Goal: Task Accomplishment & Management: Complete application form

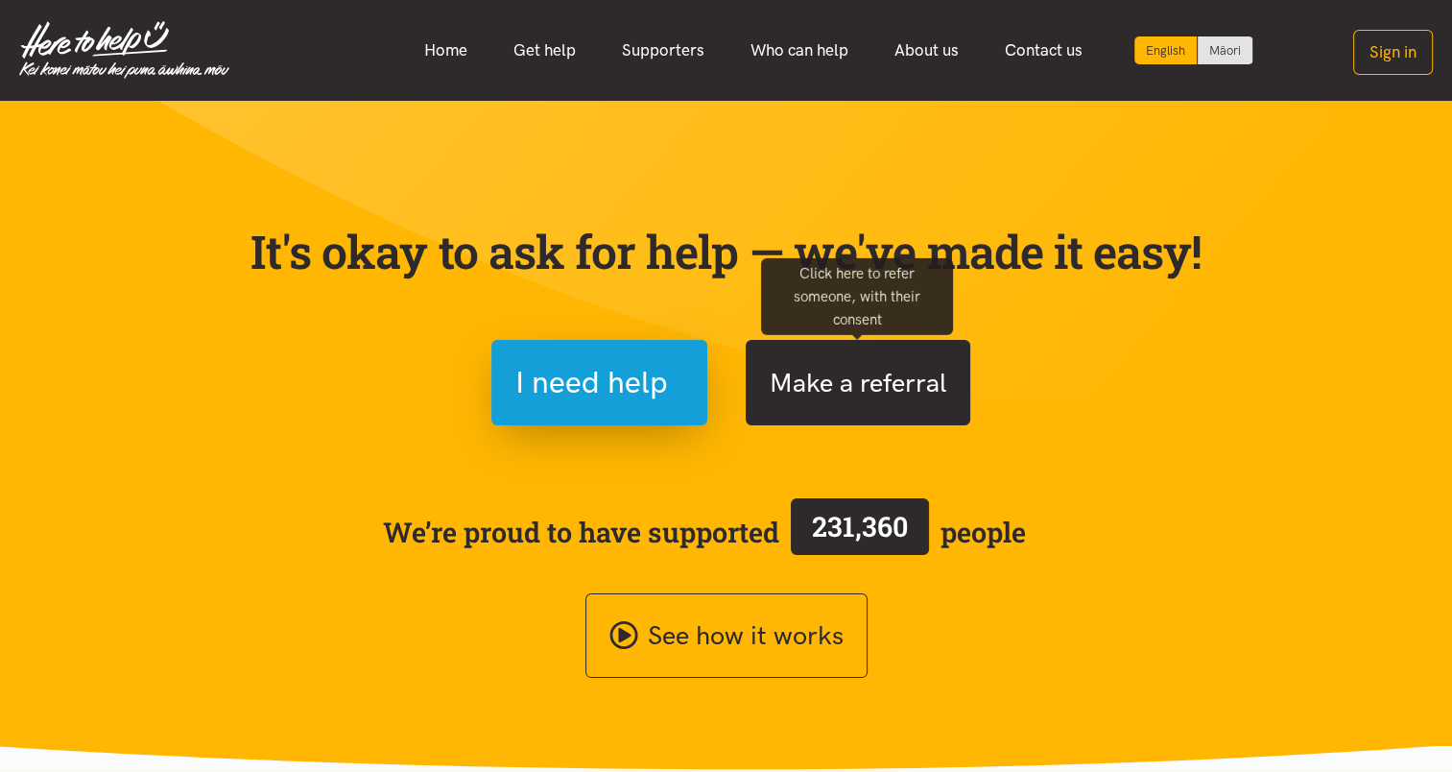
click at [854, 385] on button "Make a referral" at bounding box center [858, 382] width 225 height 85
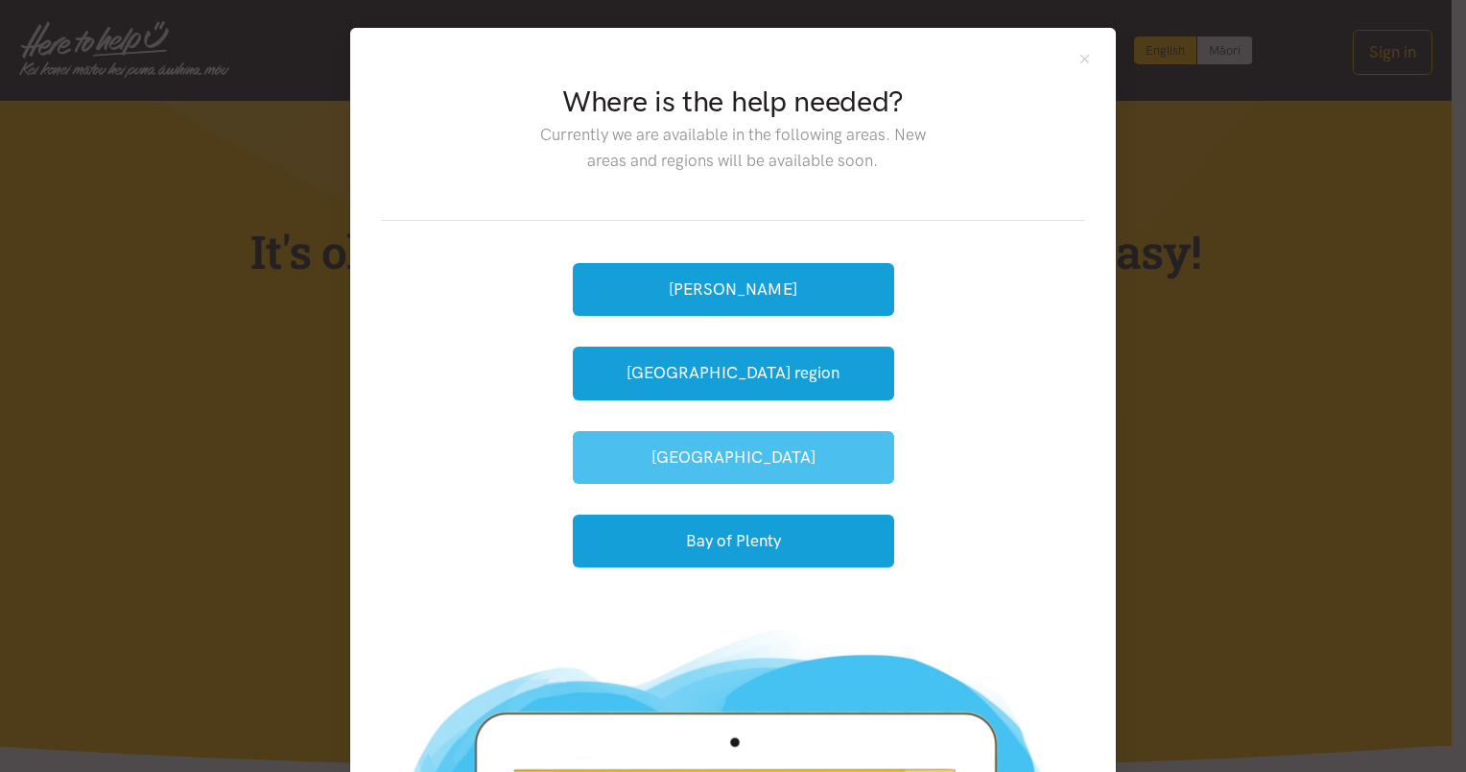
click at [737, 461] on button "[GEOGRAPHIC_DATA]" at bounding box center [733, 457] width 321 height 53
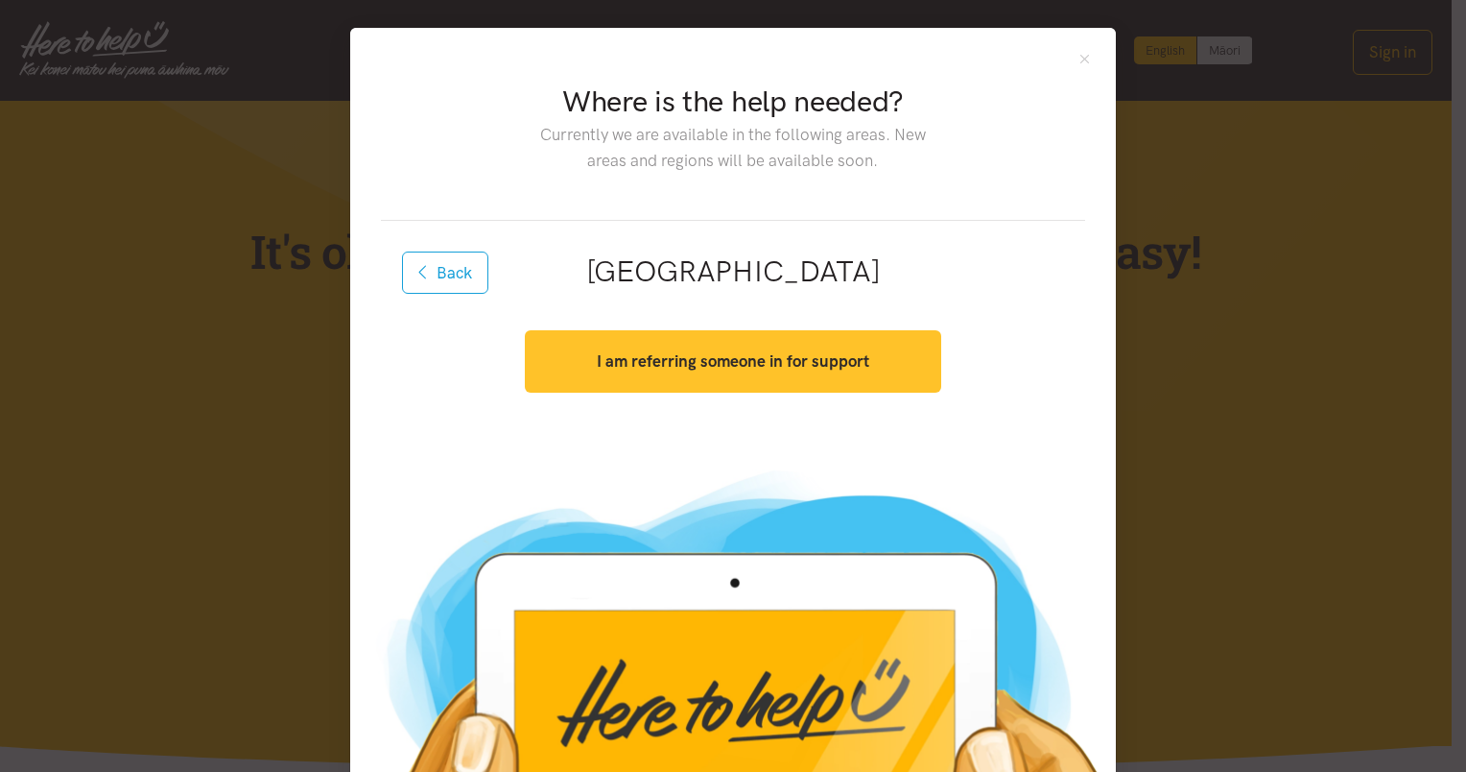
click at [691, 349] on button "I am referring someone in for support" at bounding box center [733, 361] width 416 height 62
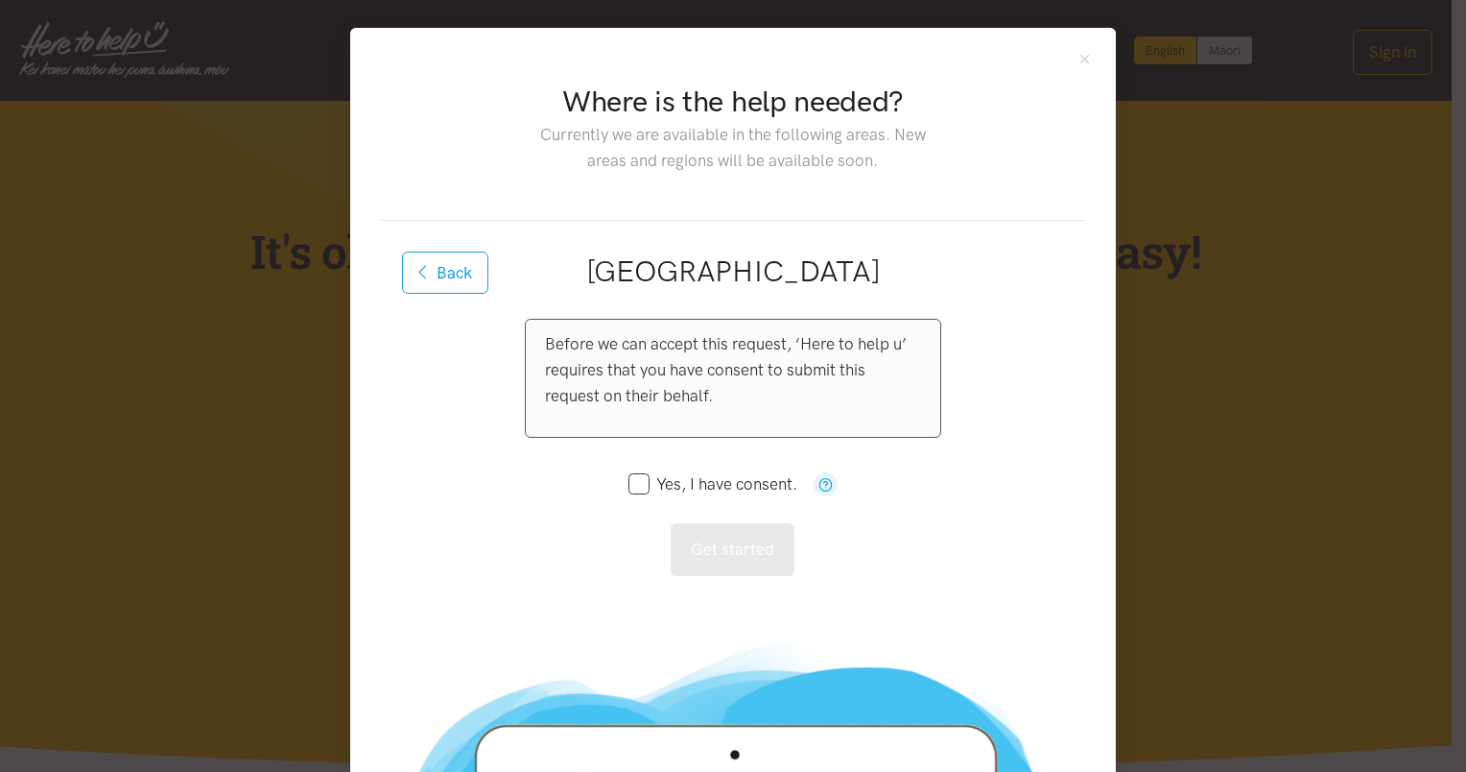
click at [629, 484] on input "Yes, I have consent." at bounding box center [713, 484] width 169 height 16
checkbox input "true"
click at [741, 545] on button "Get started" at bounding box center [733, 549] width 124 height 53
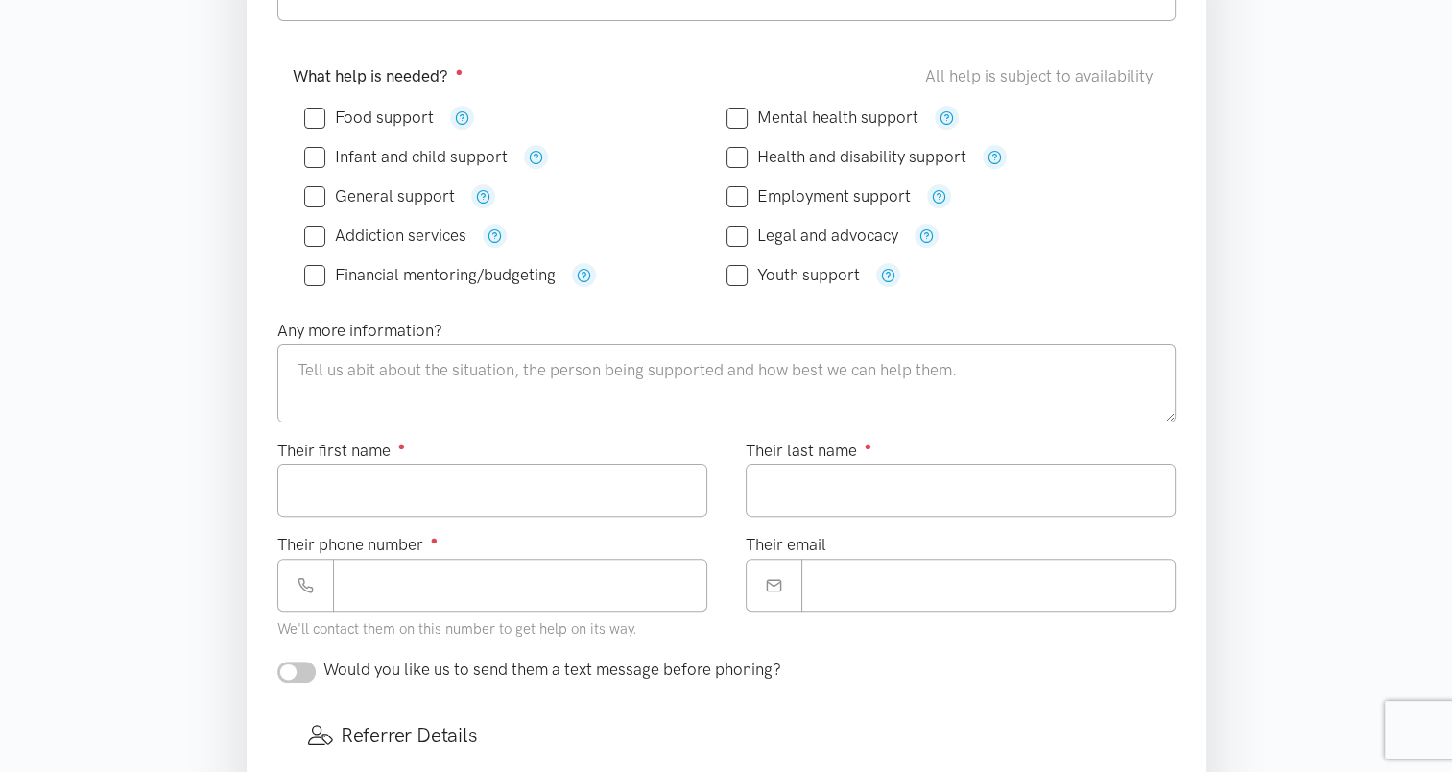
scroll to position [418, 0]
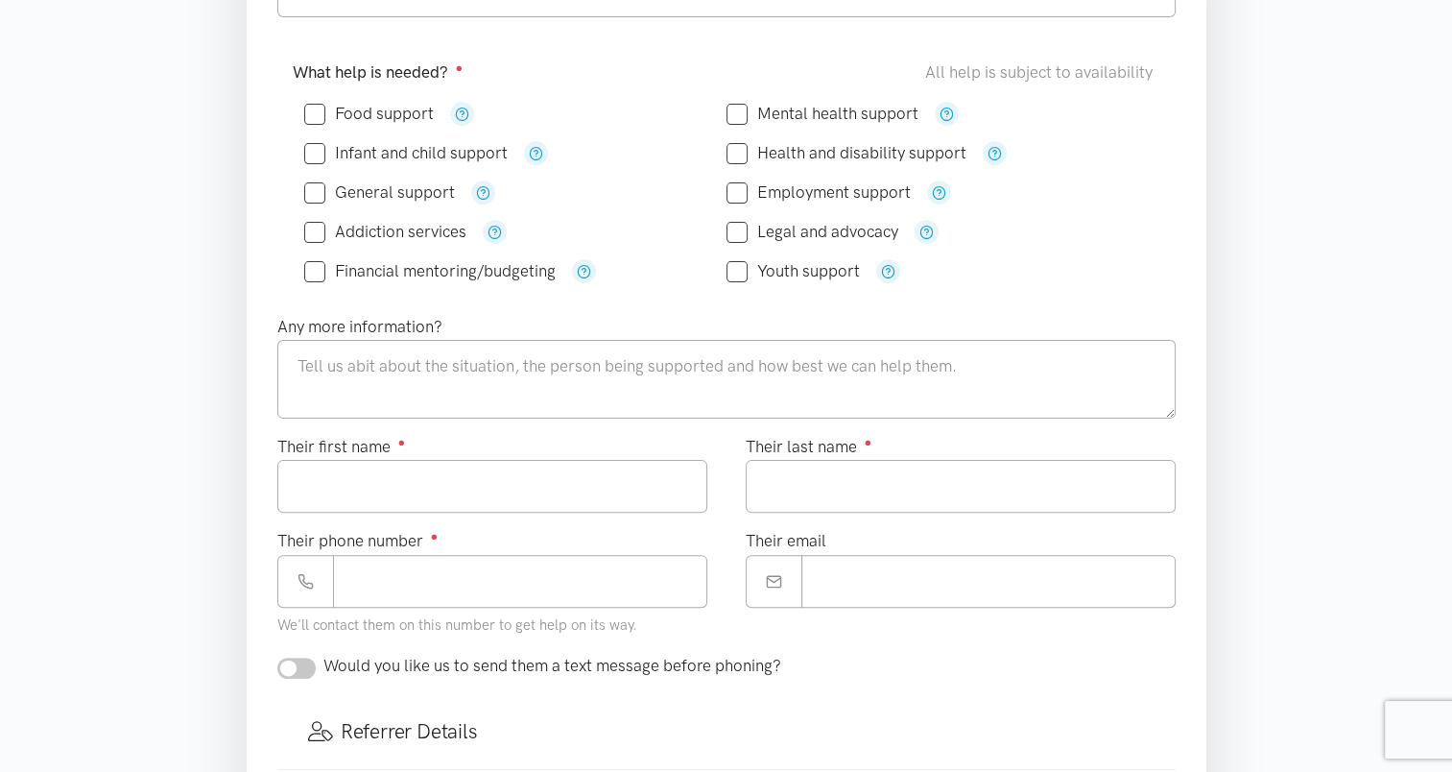
click at [313, 106] on input "Food support" at bounding box center [369, 114] width 130 height 16
checkbox input "true"
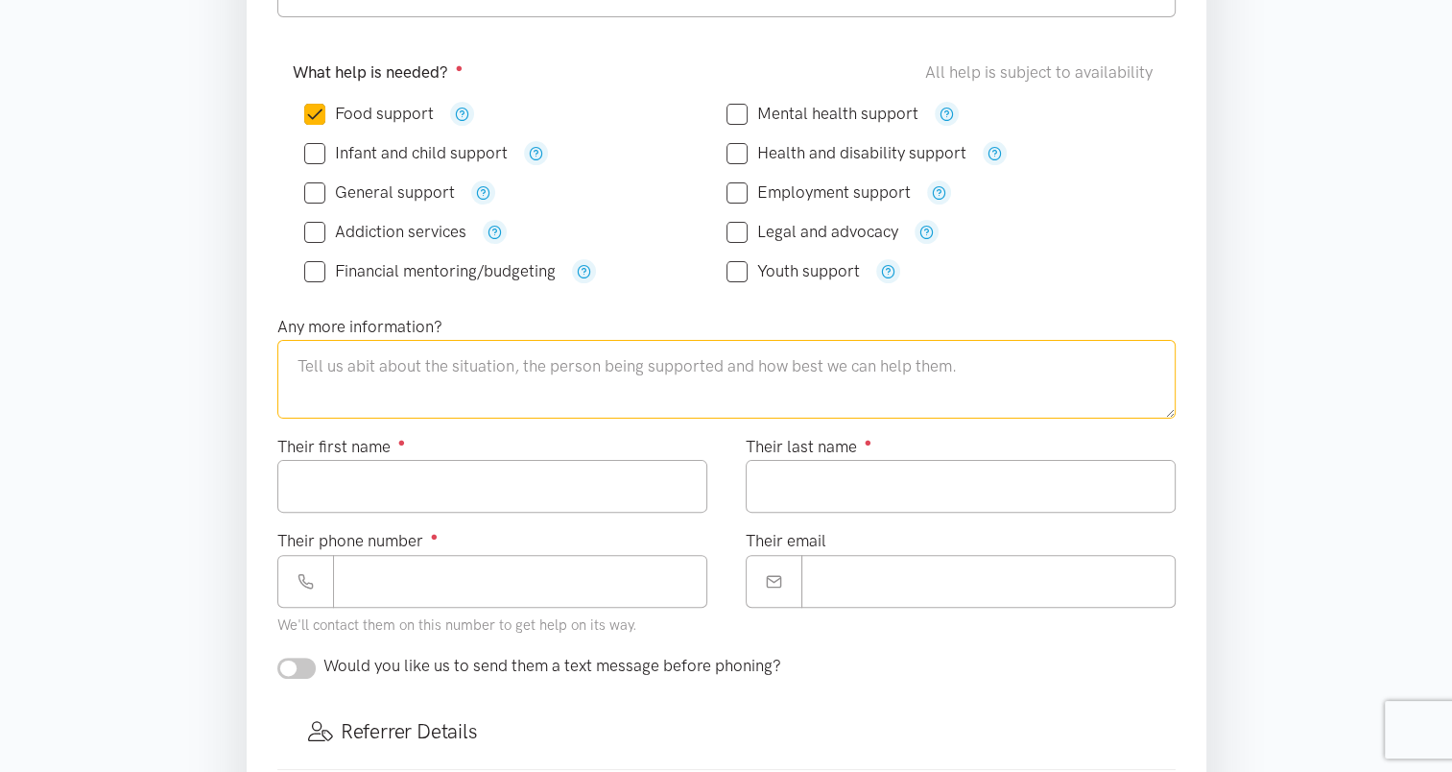
click at [345, 357] on textarea at bounding box center [726, 379] width 898 height 79
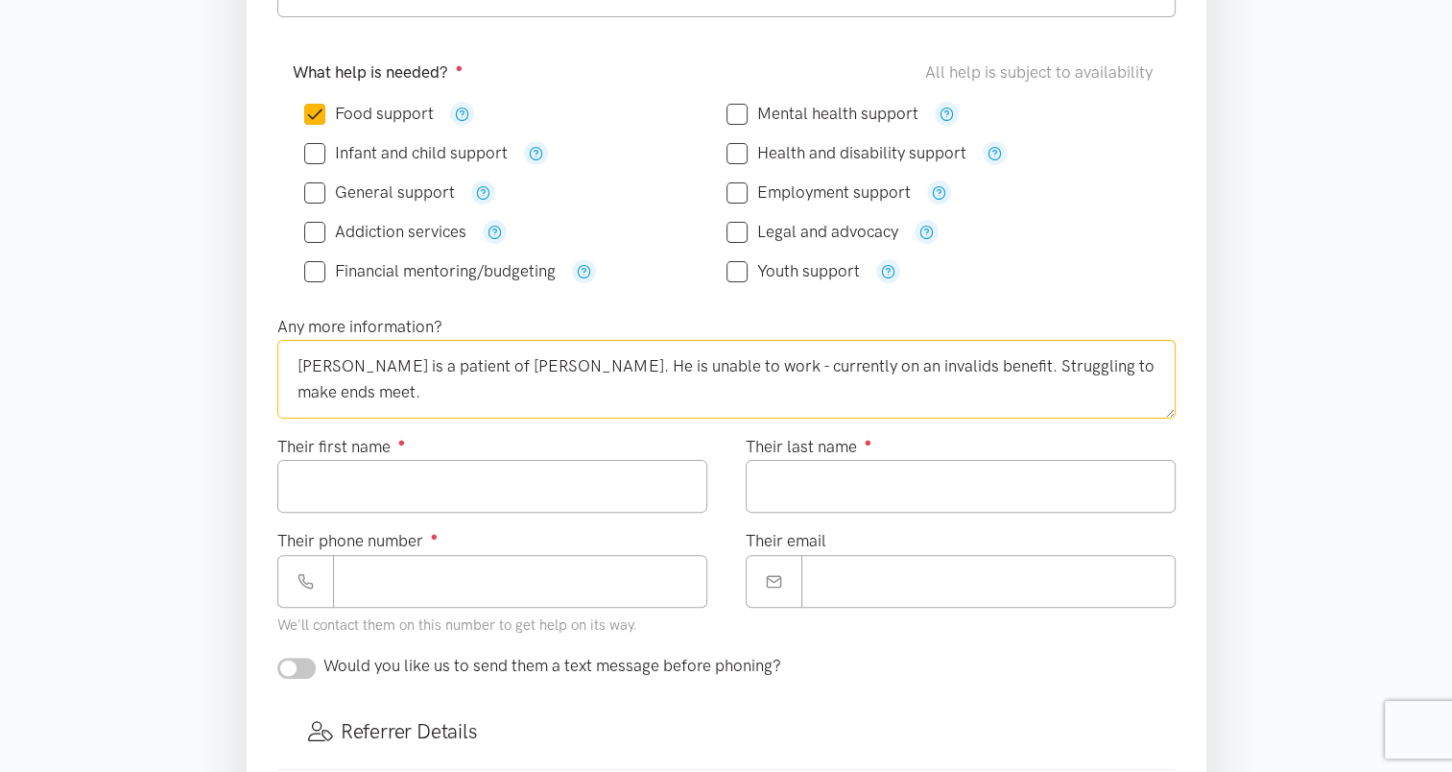
type textarea "Thomas is a patient of Ngati Kahu Hauora. He is unable to work - currently on a…"
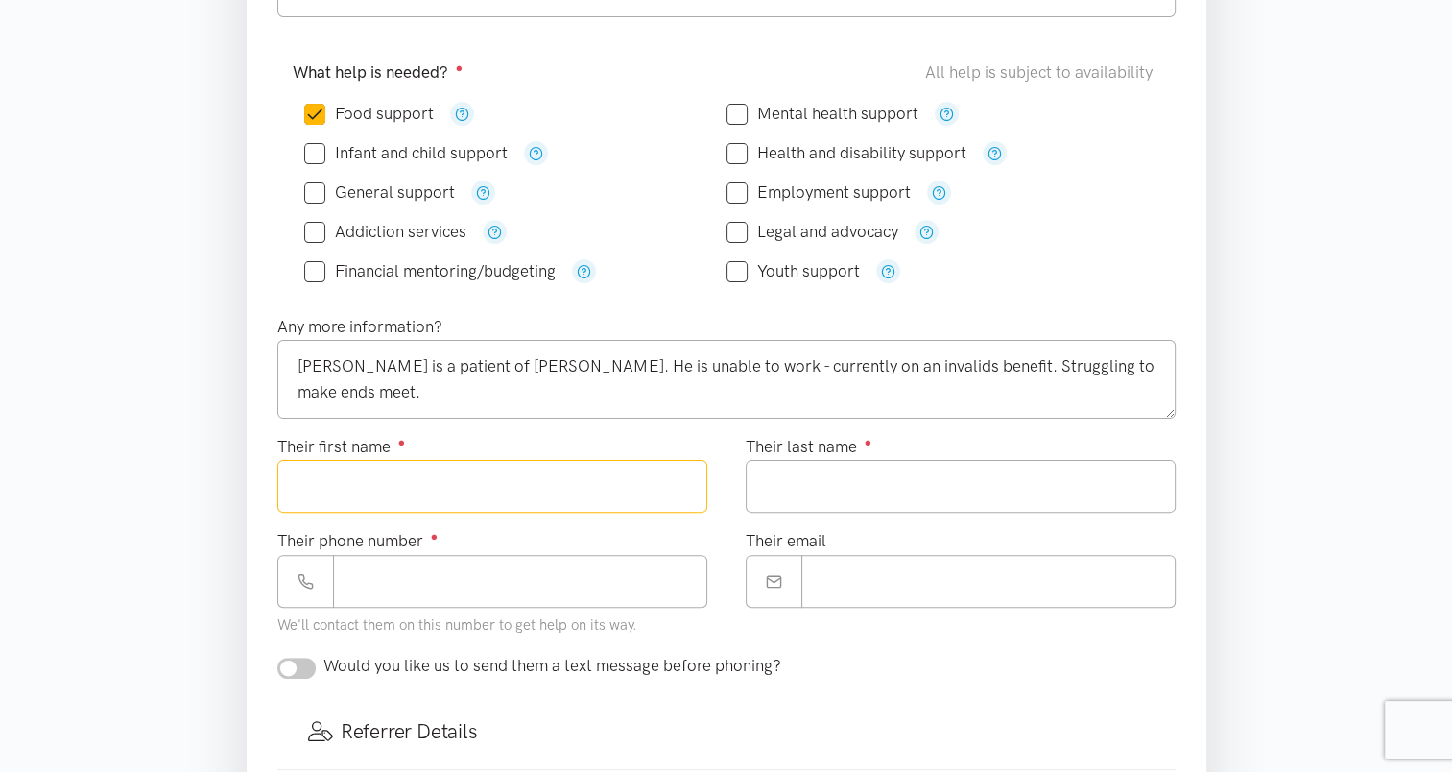
click at [388, 464] on input "Their first name ●" at bounding box center [492, 486] width 430 height 53
type input "******"
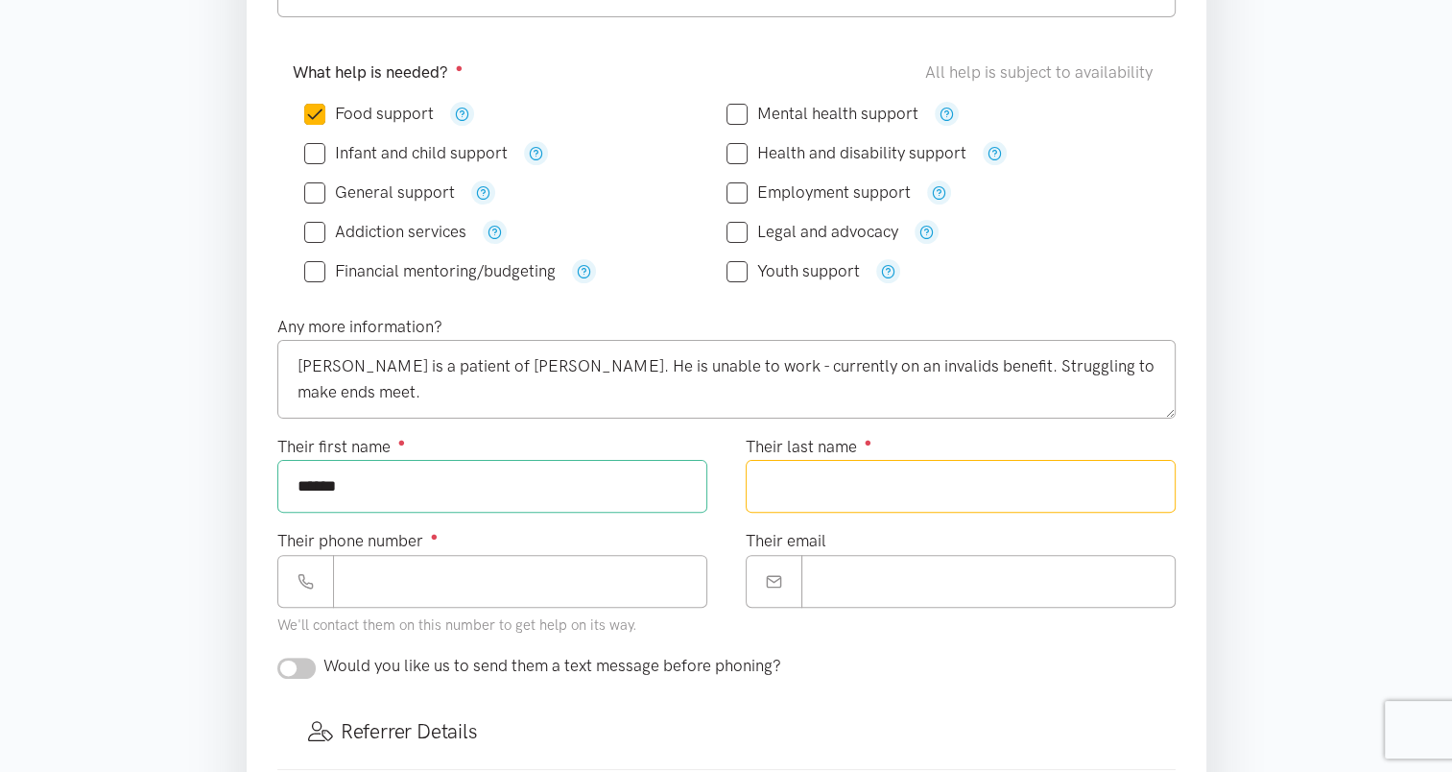
click at [809, 485] on input "Their last name ●" at bounding box center [961, 486] width 430 height 53
type input "********"
click at [391, 577] on input "Their phone number ●" at bounding box center [520, 581] width 374 height 53
paste input "**********"
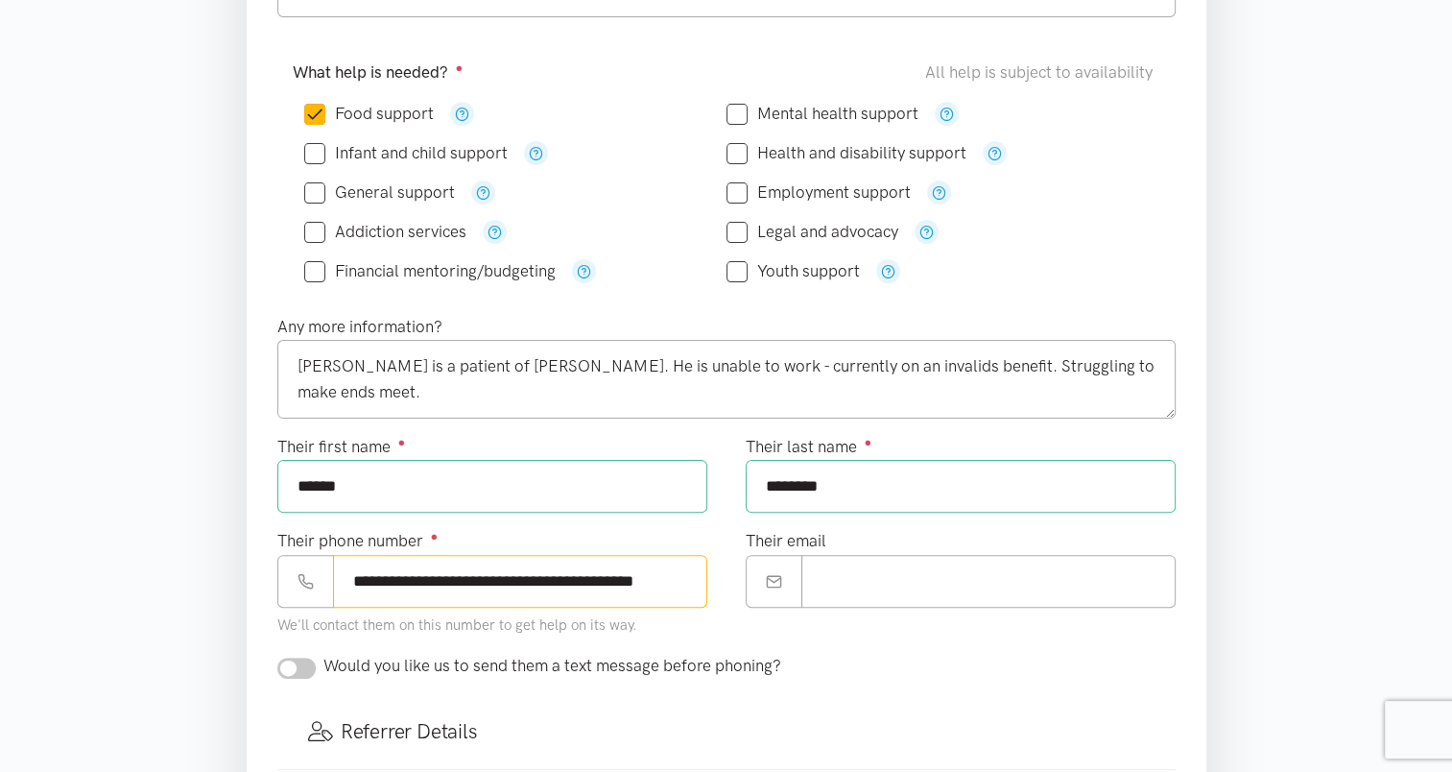
scroll to position [0, 12]
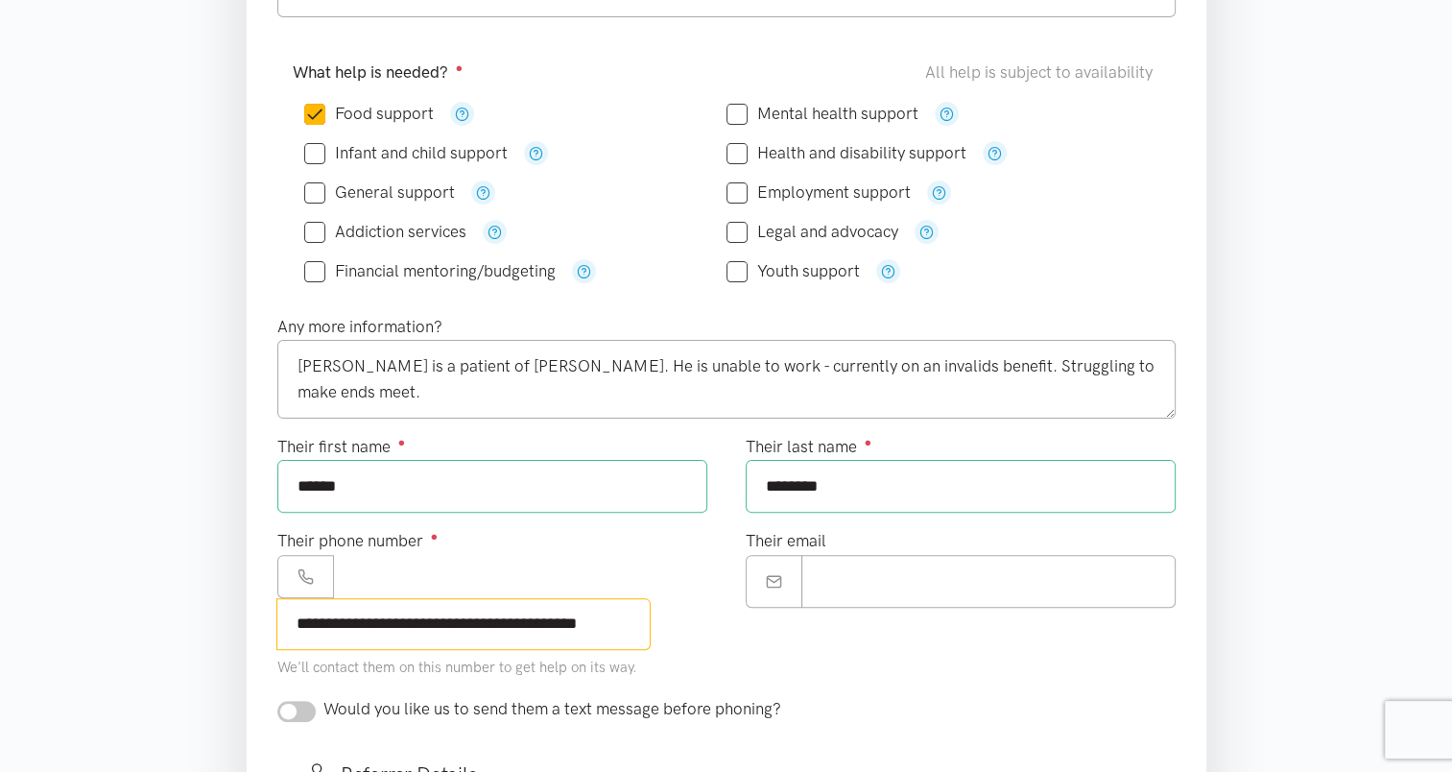
drag, startPoint x: 478, startPoint y: 573, endPoint x: 699, endPoint y: 570, distance: 220.7
click at [651, 598] on input "**********" at bounding box center [463, 624] width 374 height 53
type input "**********"
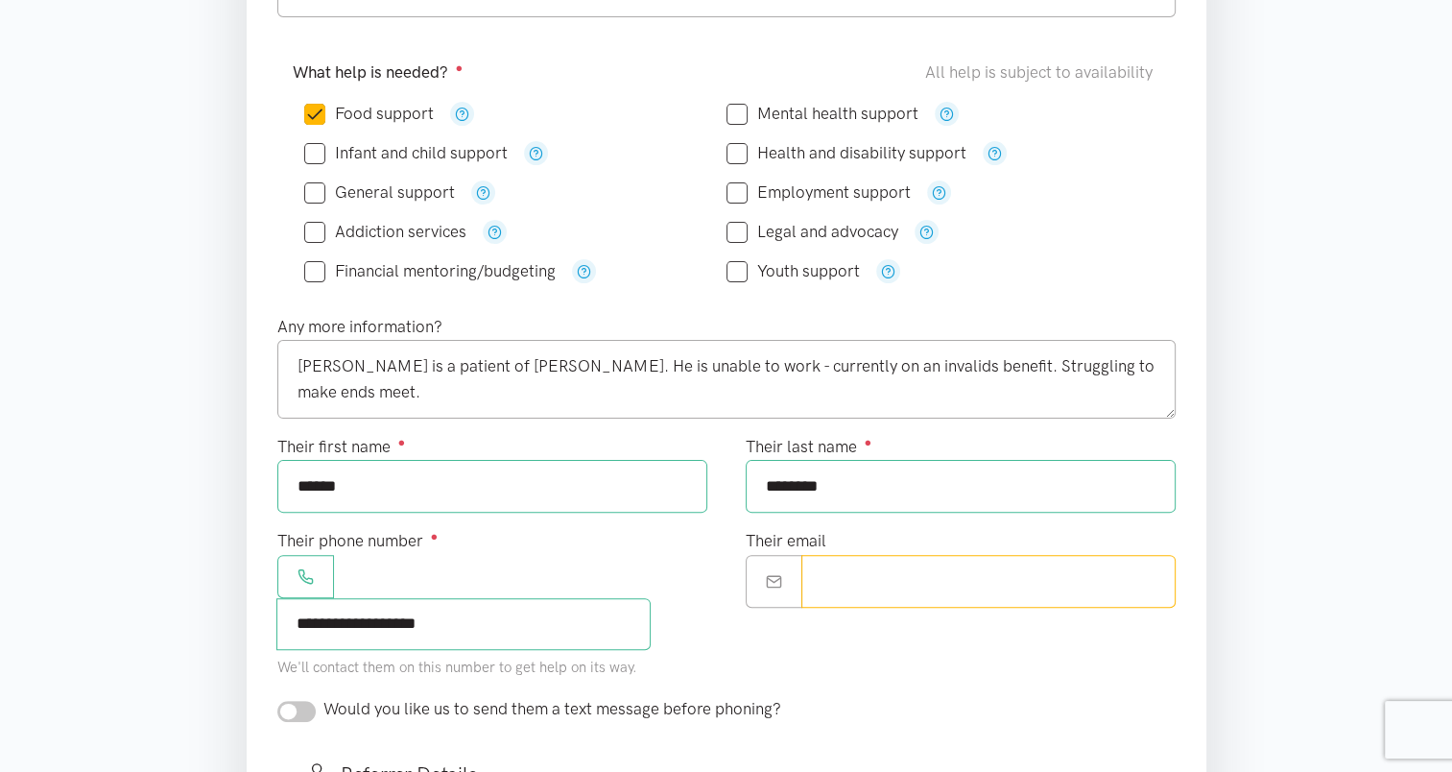
paste input "**********"
type input "**********"
click at [390, 598] on input "**********" at bounding box center [463, 624] width 374 height 53
click at [312, 700] on input "checkbox" at bounding box center [296, 710] width 38 height 21
checkbox input "true"
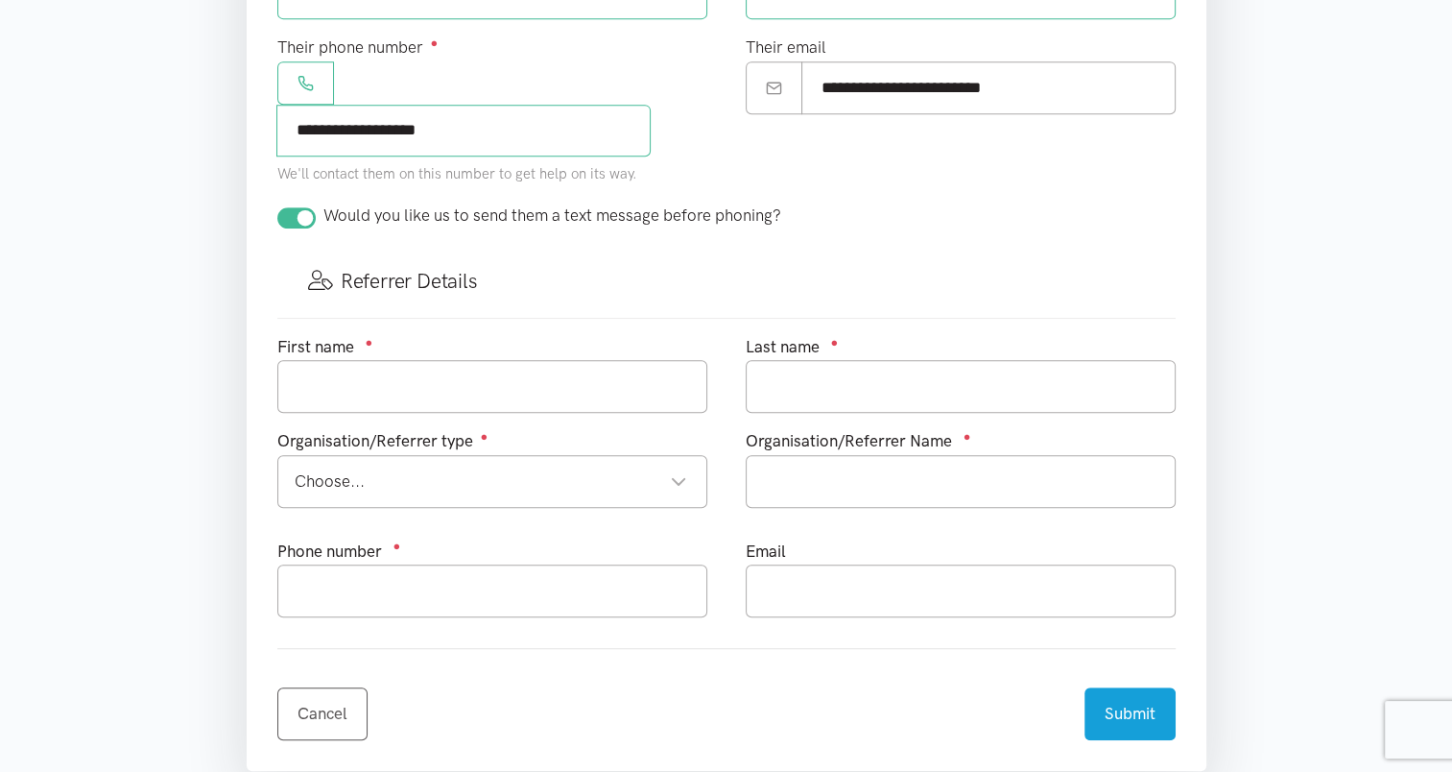
scroll to position [913, 0]
click at [400, 359] on input "text" at bounding box center [492, 385] width 430 height 53
type input "Sharon"
click at [809, 359] on input "text" at bounding box center [961, 385] width 430 height 53
type input "Richmond"
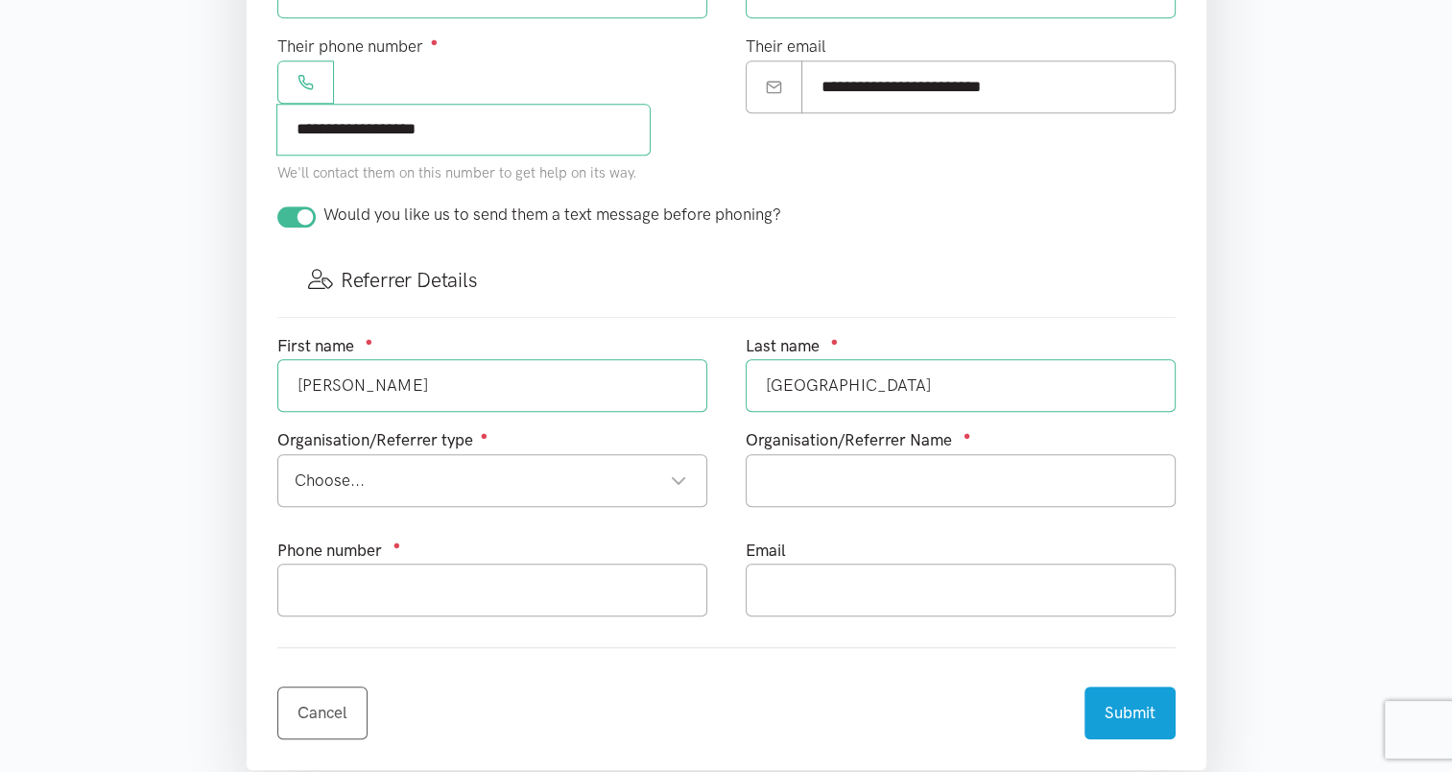
click at [525, 461] on div "Organisation/Referrer type ● Choose... Choose... Choose... Community provider H…" at bounding box center [492, 474] width 468 height 94
click at [537, 454] on div "Choose... Choose..." at bounding box center [492, 480] width 430 height 53
click at [825, 454] on input "text" at bounding box center [961, 480] width 430 height 53
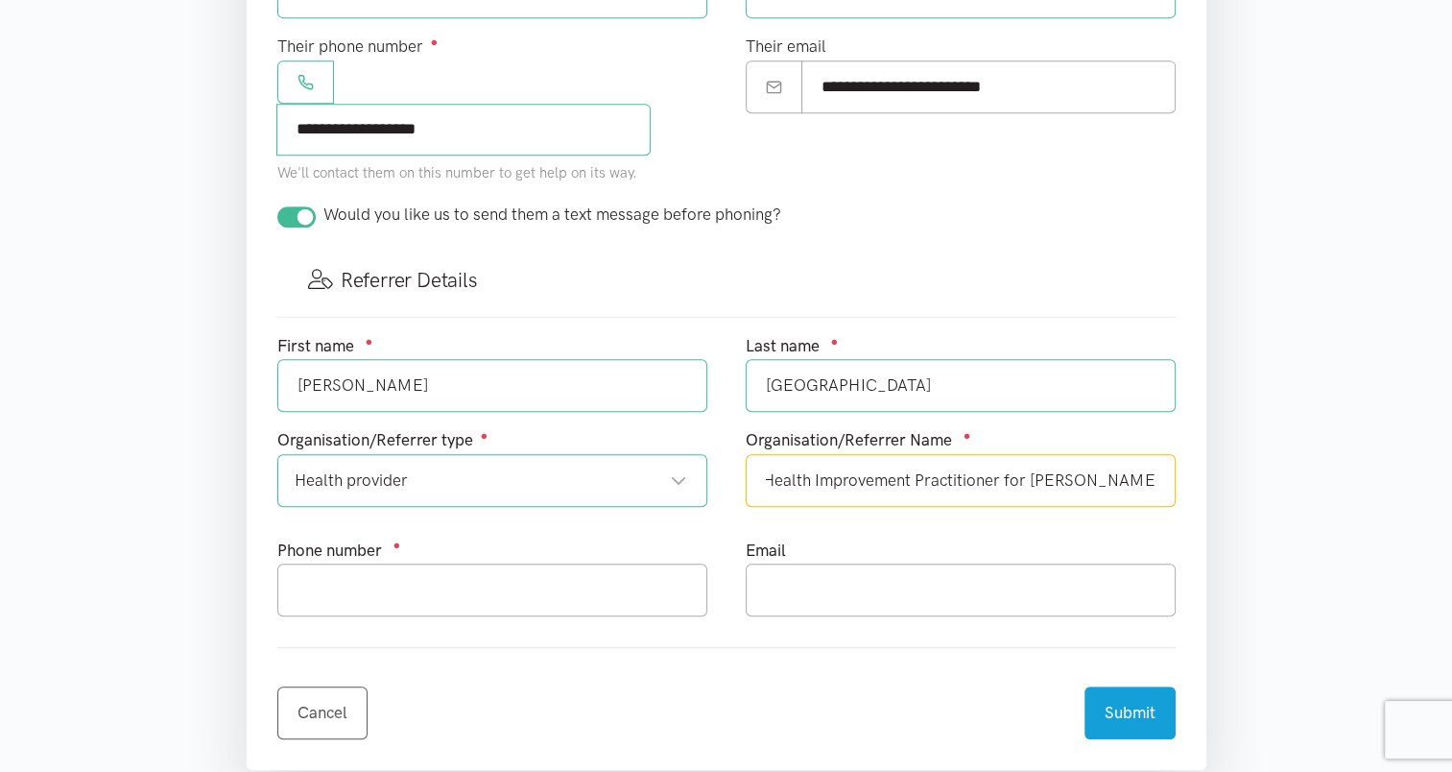
scroll to position [0, 12]
type input "Health Improvement Practitioner for Ngati Kahu Hauora"
click at [539, 563] on input "text" at bounding box center [492, 589] width 430 height 53
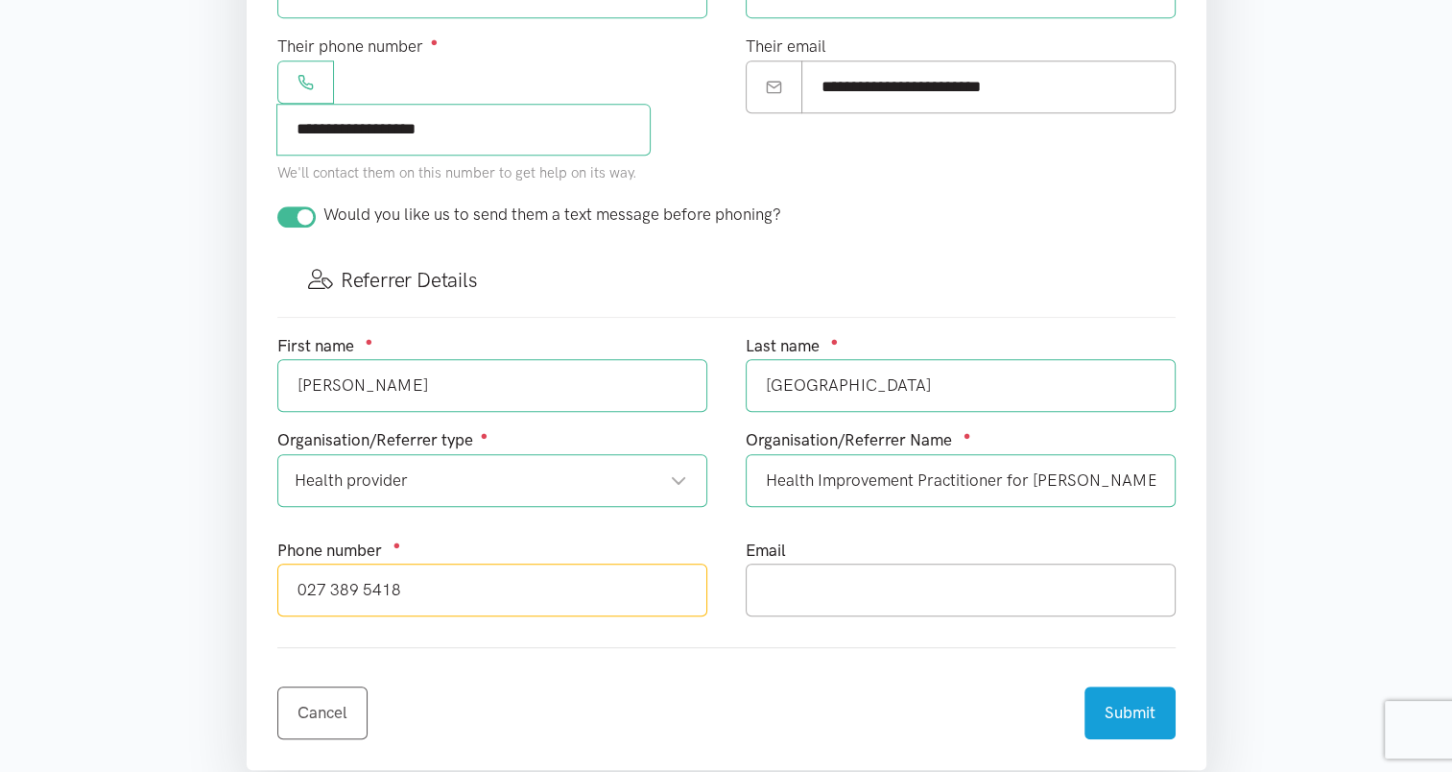
type input "027 389 5418"
click at [815, 563] on input "text" at bounding box center [961, 589] width 430 height 53
type input "sharon.richmond@wboppho.org.nz"
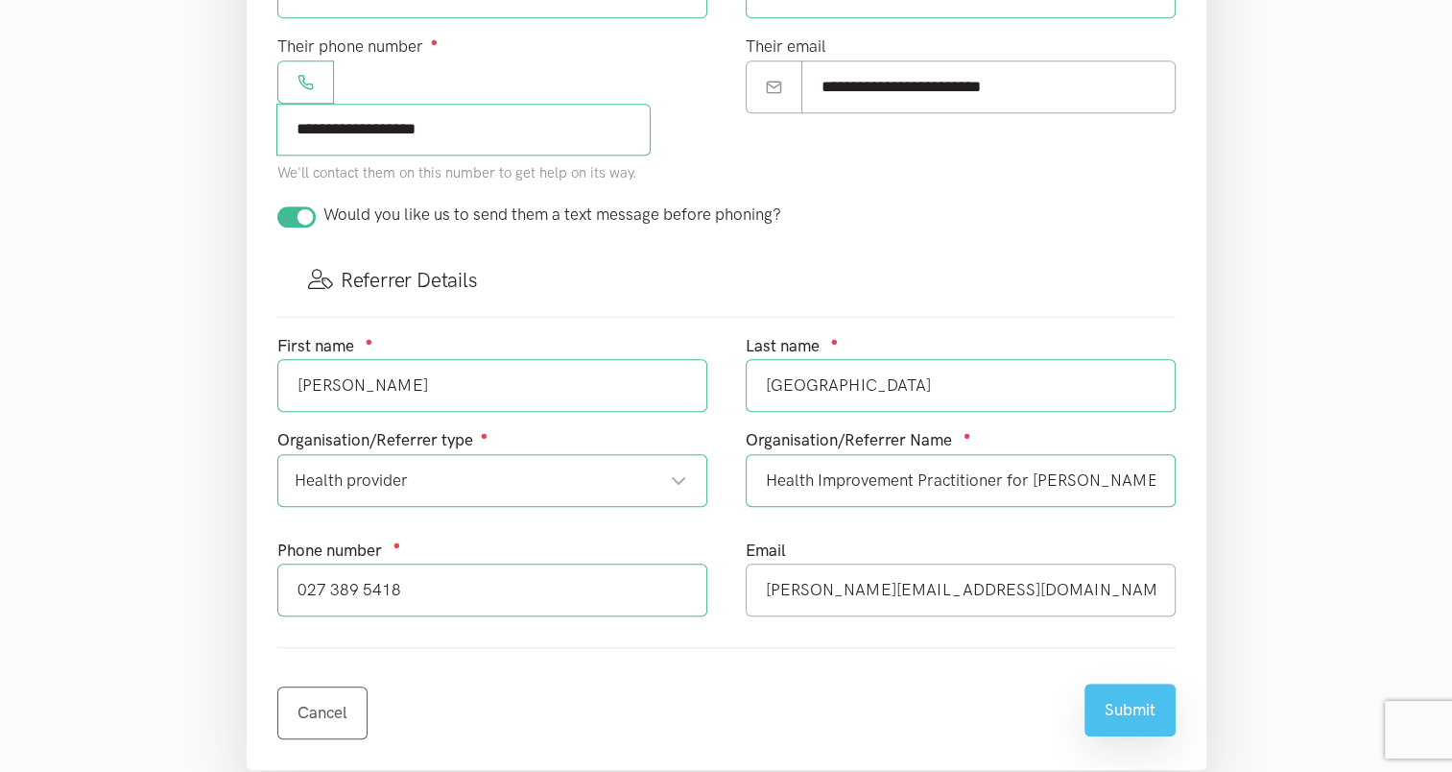
click at [1134, 683] on button "Submit" at bounding box center [1129, 709] width 91 height 53
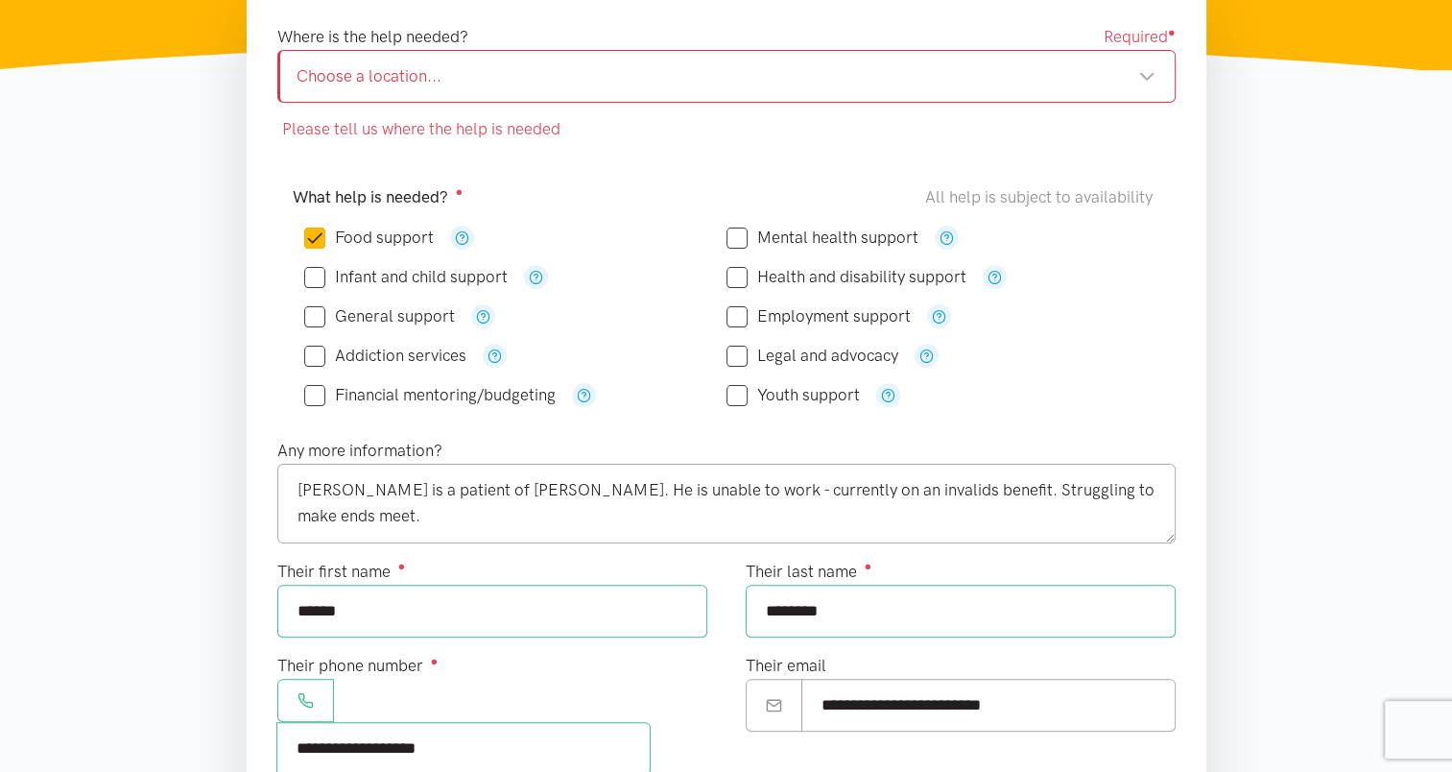
scroll to position [238, 0]
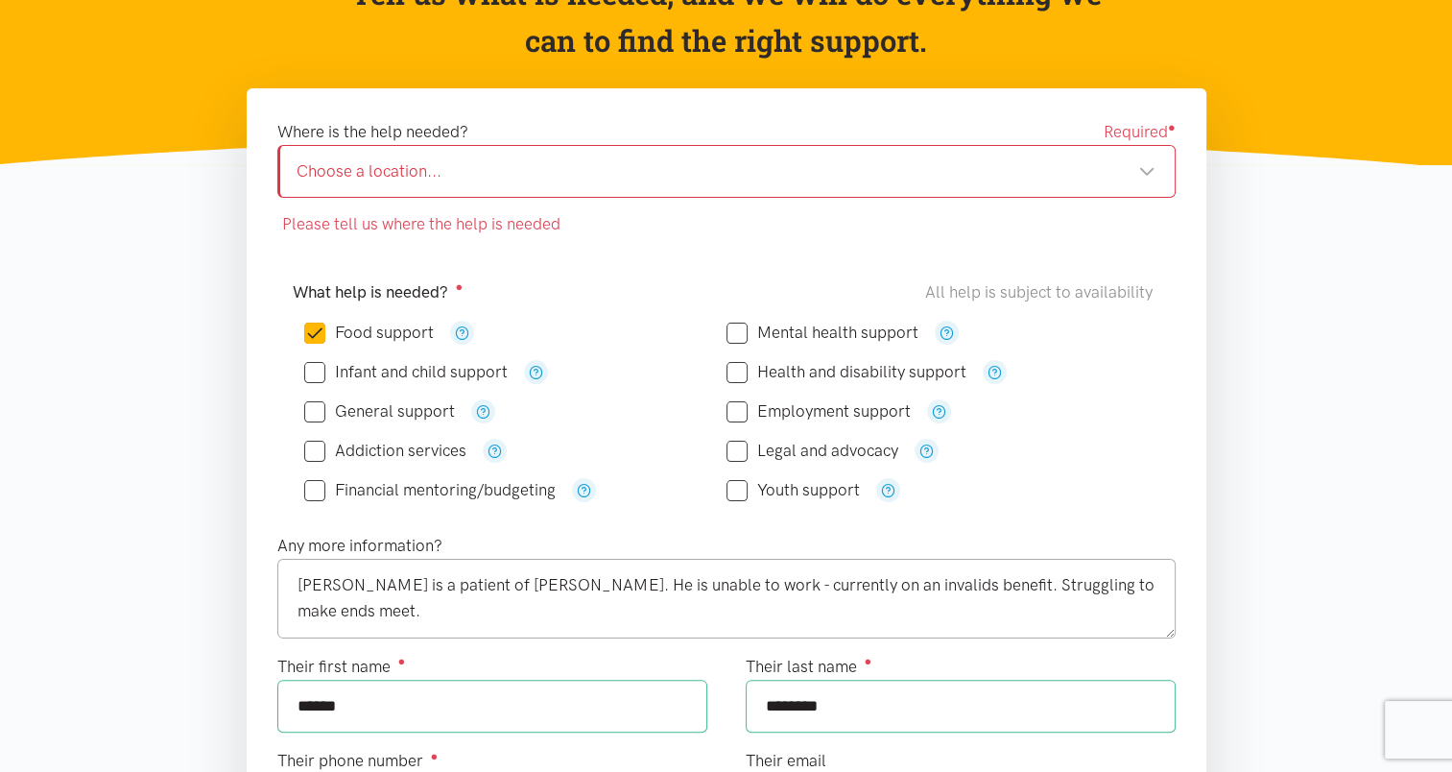
click at [470, 172] on div "Choose a location..." at bounding box center [726, 171] width 859 height 26
click at [395, 156] on div "Choose a location... Choose a location..." at bounding box center [726, 171] width 898 height 53
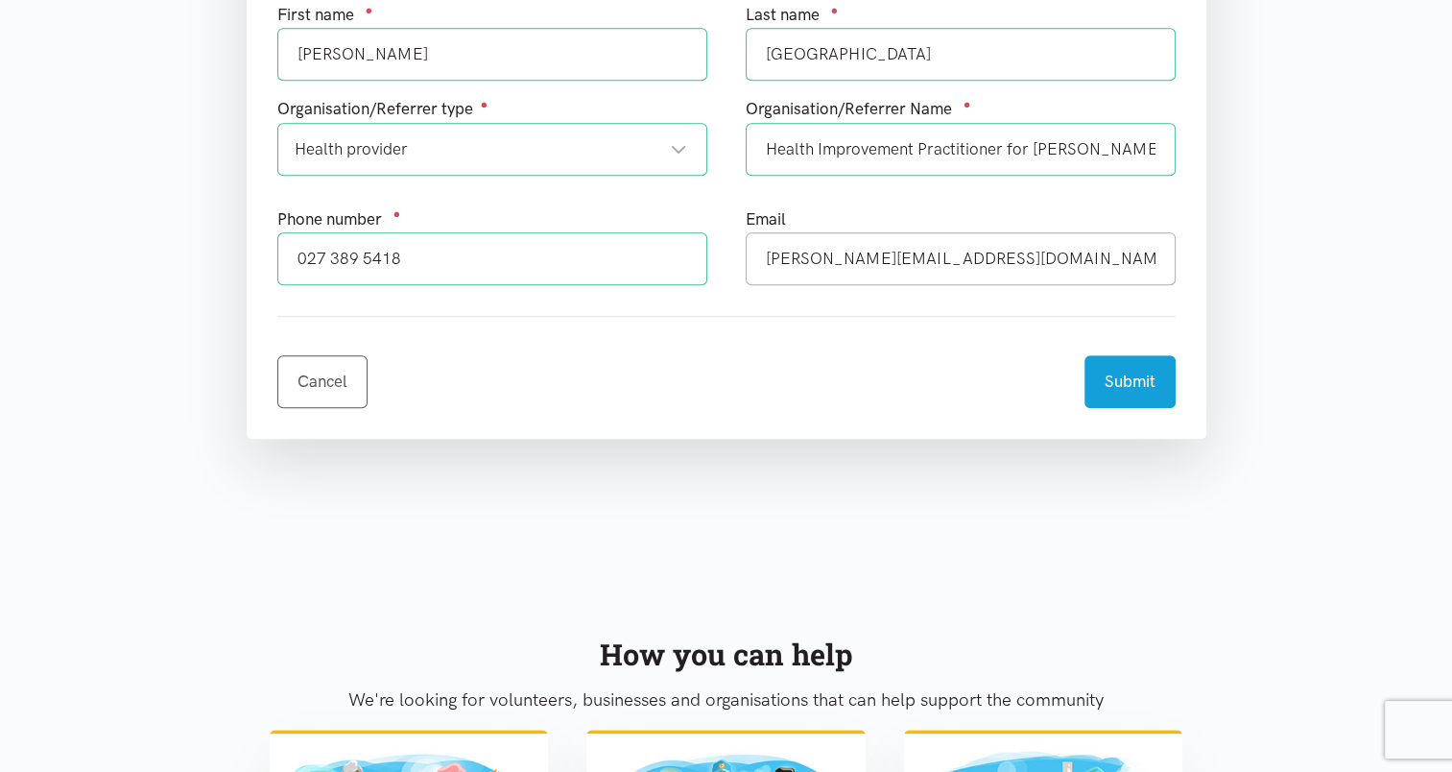
scroll to position [1240, 0]
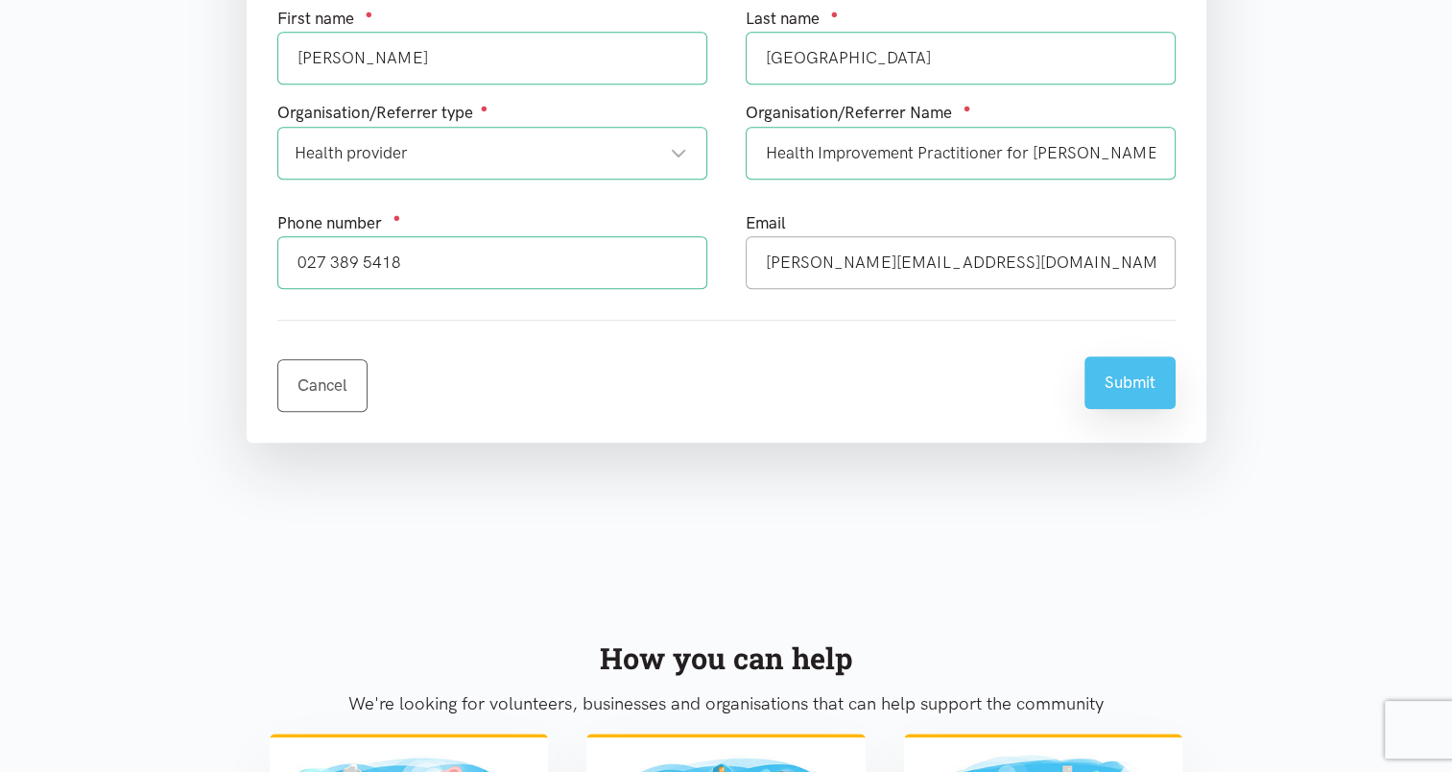
click at [1123, 356] on button "Submit" at bounding box center [1129, 382] width 91 height 53
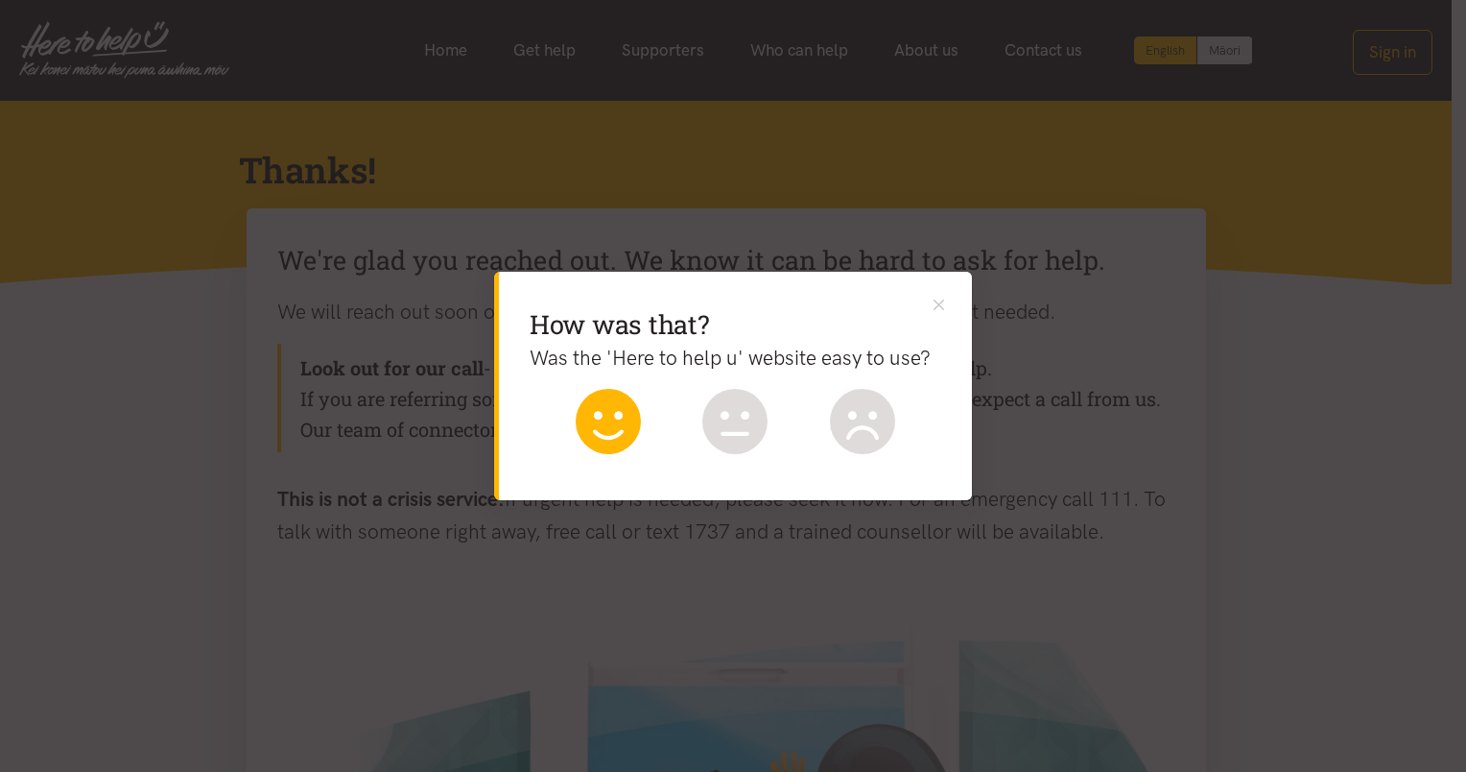
click at [617, 422] on icon at bounding box center [608, 421] width 65 height 65
